Goal: Entertainment & Leisure: Consume media (video, audio)

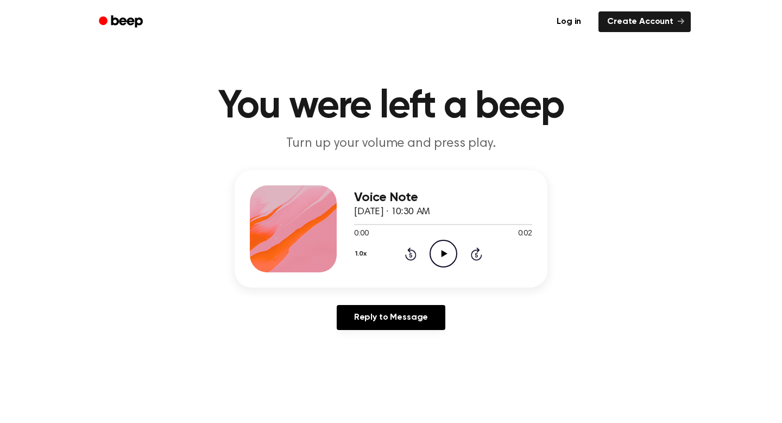
click at [446, 245] on icon "Play Audio" at bounding box center [444, 254] width 28 height 28
click at [447, 247] on icon "Pause Audio" at bounding box center [444, 254] width 28 height 28
click at [447, 254] on icon "Play Audio" at bounding box center [444, 254] width 28 height 28
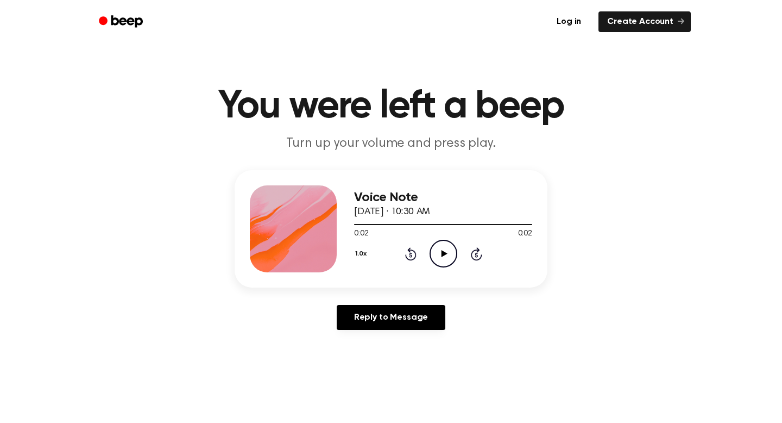
click at [439, 254] on icon "Play Audio" at bounding box center [444, 254] width 28 height 28
click at [440, 261] on icon "Play Audio" at bounding box center [444, 254] width 28 height 28
click at [445, 254] on icon at bounding box center [444, 253] width 6 height 7
click at [431, 250] on icon "Play Audio" at bounding box center [444, 254] width 28 height 28
click at [433, 250] on icon "Play Audio" at bounding box center [444, 254] width 28 height 28
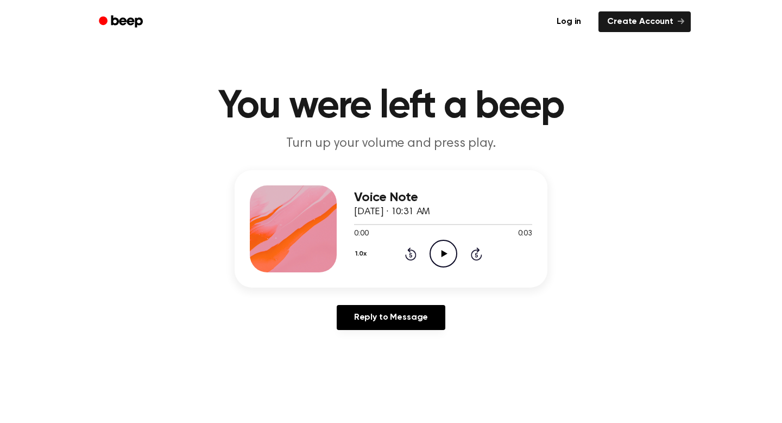
click at [439, 250] on icon "Play Audio" at bounding box center [444, 254] width 28 height 28
click at [443, 252] on icon at bounding box center [444, 253] width 6 height 7
click at [445, 251] on icon "Play Audio" at bounding box center [444, 254] width 28 height 28
click at [441, 239] on div "0:04 0:04" at bounding box center [443, 233] width 178 height 11
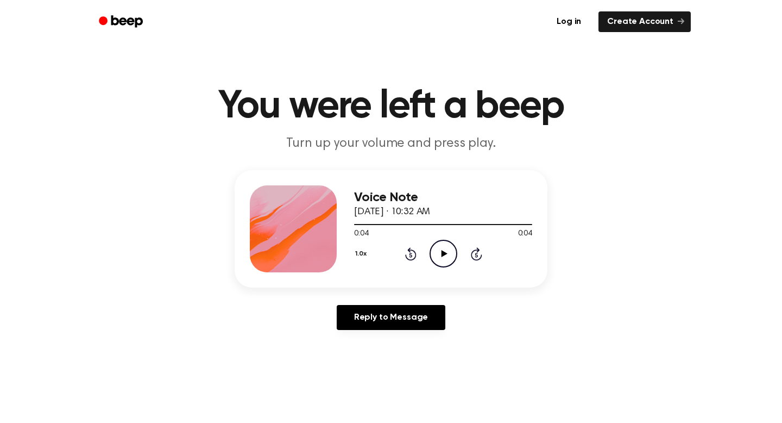
click at [434, 259] on icon "Play Audio" at bounding box center [444, 254] width 28 height 28
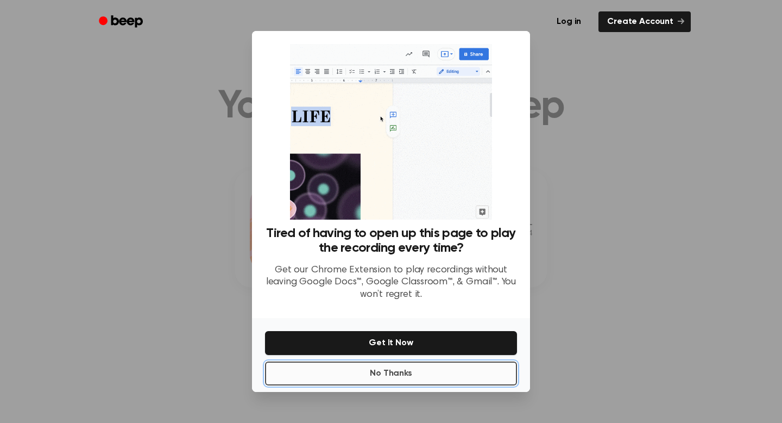
click at [407, 373] on button "No Thanks" at bounding box center [391, 373] width 252 height 24
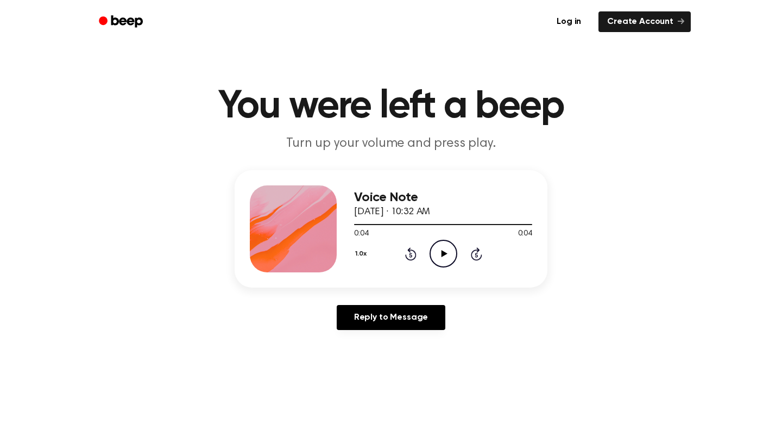
click at [442, 261] on icon "Play Audio" at bounding box center [444, 254] width 28 height 28
